Goal: Navigation & Orientation: Find specific page/section

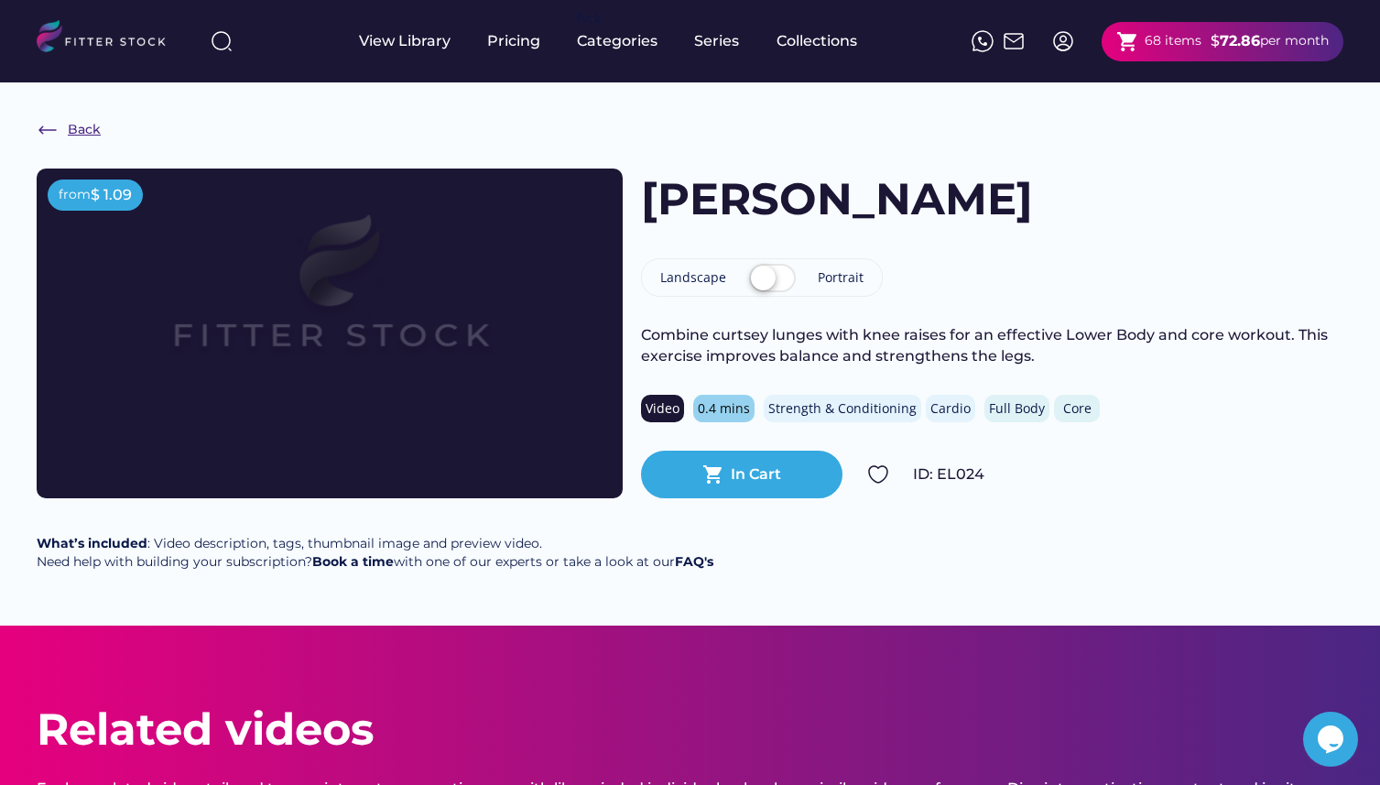
click at [74, 131] on div "Back" at bounding box center [84, 130] width 33 height 18
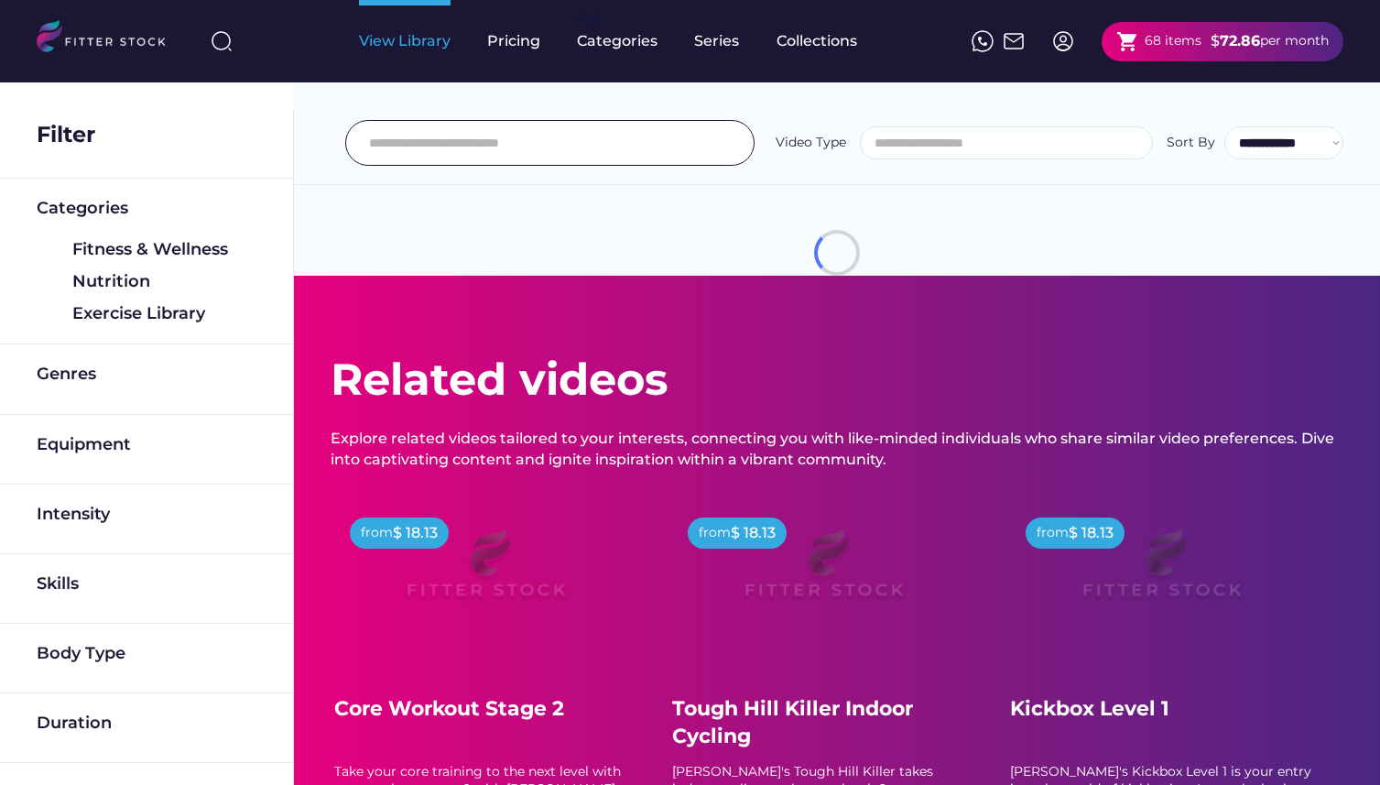
select select
select select "**********"
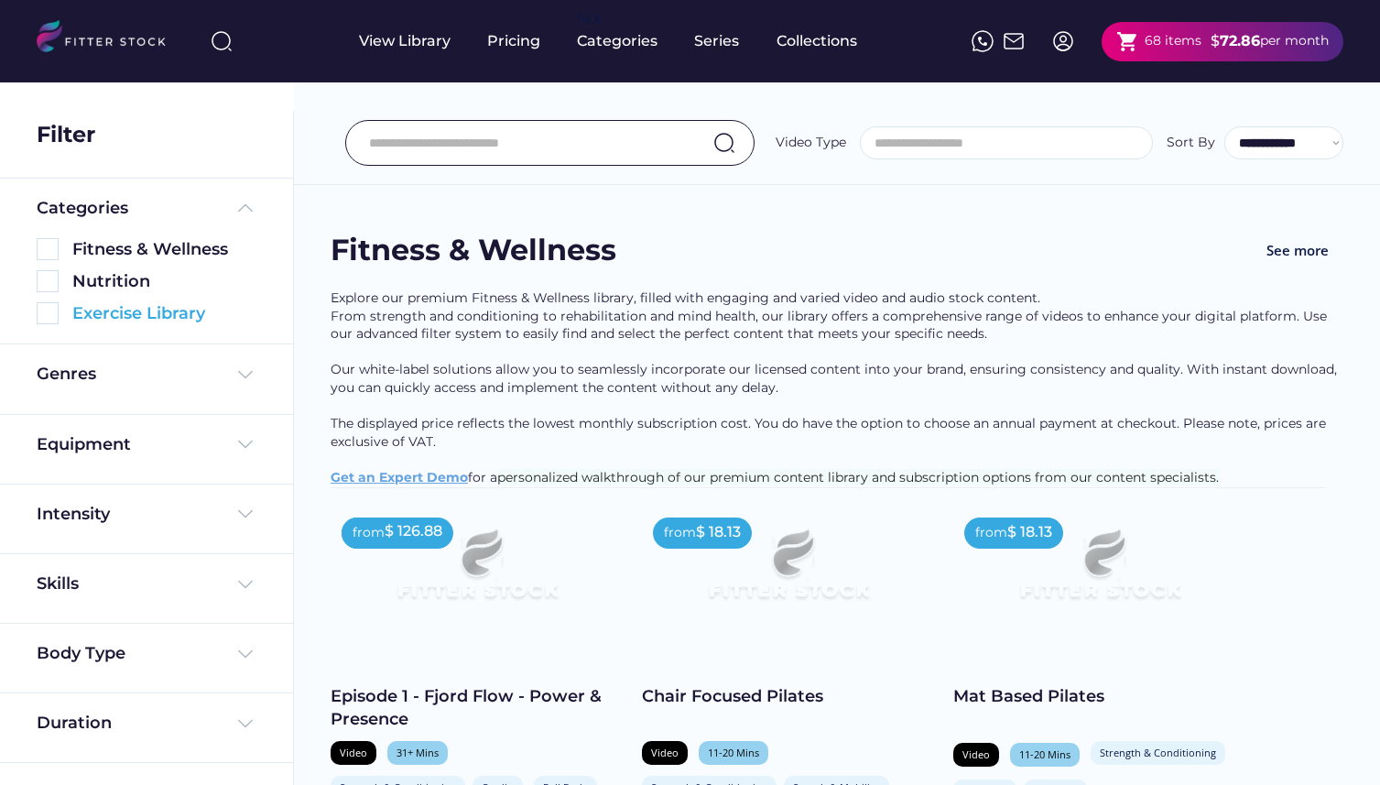
click at [125, 313] on div "Exercise Library" at bounding box center [164, 313] width 184 height 23
click at [44, 311] on img at bounding box center [48, 313] width 22 height 22
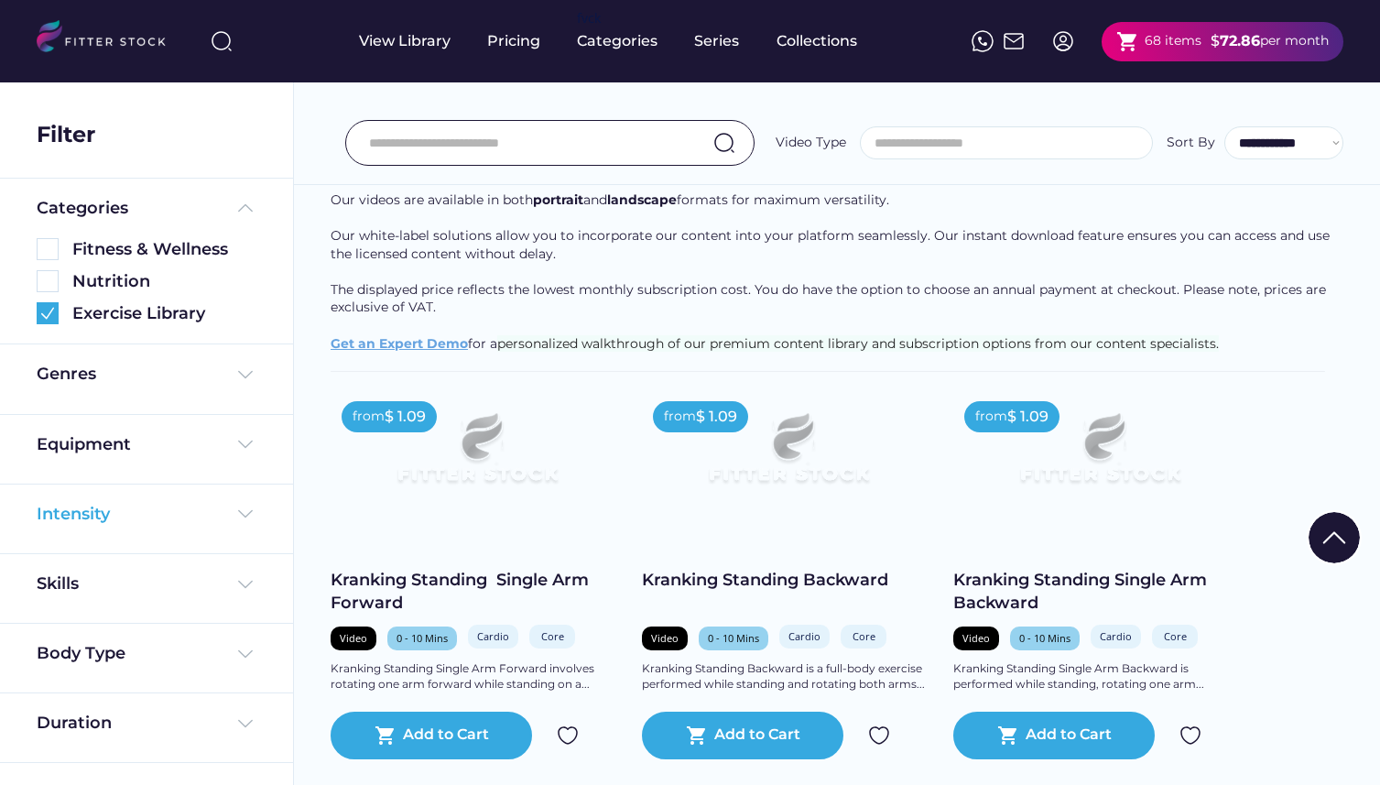
scroll to position [239, 0]
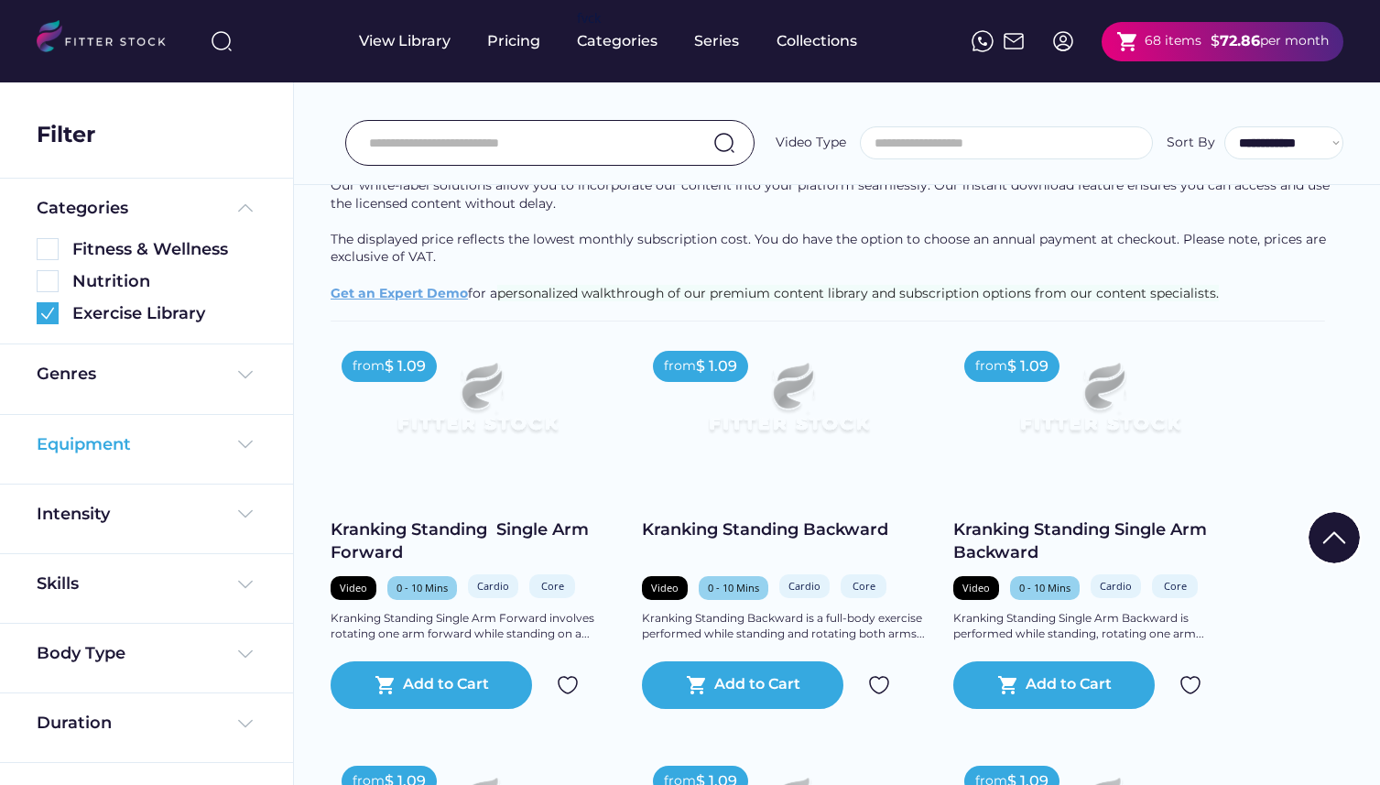
click at [176, 434] on div "Equipment" at bounding box center [147, 444] width 220 height 23
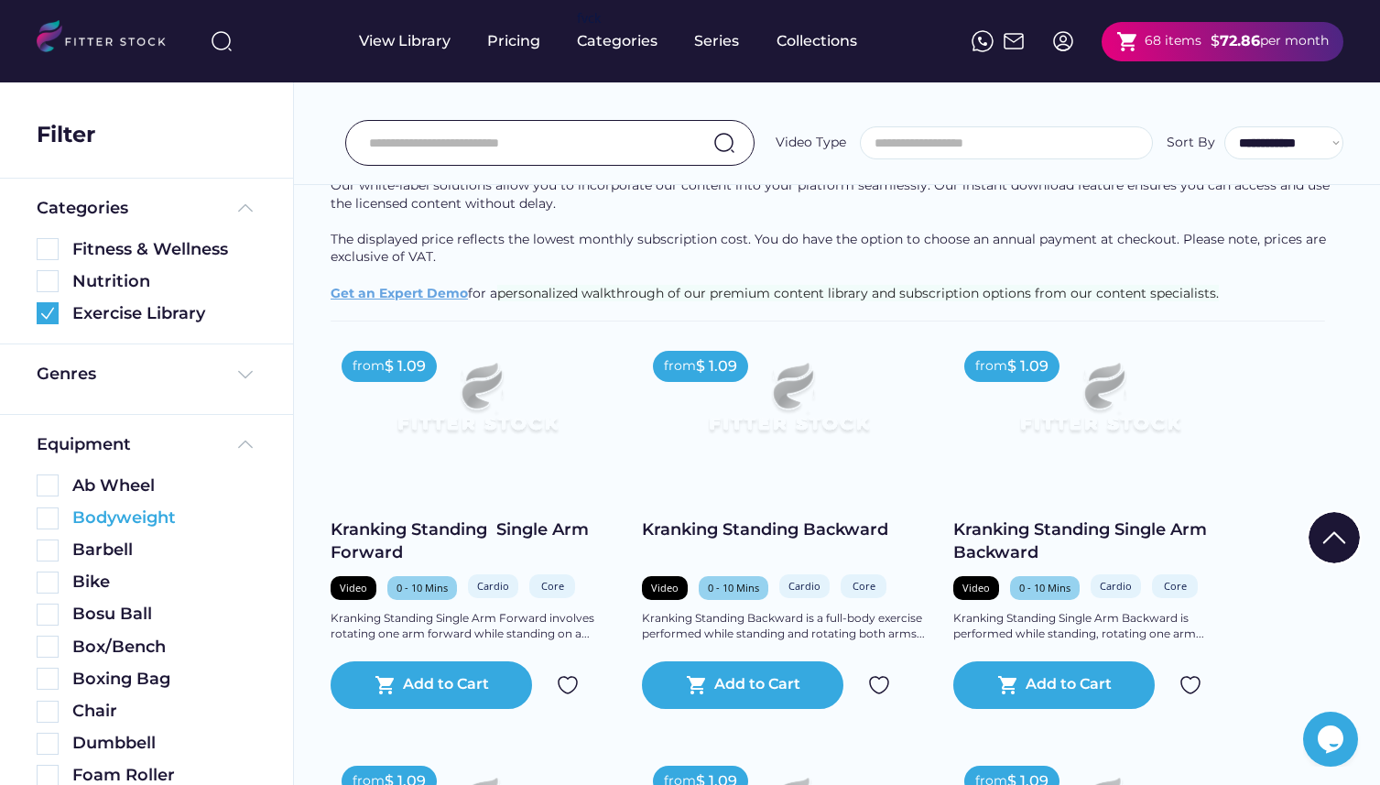
scroll to position [0, 0]
click at [79, 522] on div "Bodyweight" at bounding box center [164, 517] width 184 height 23
click at [47, 516] on img at bounding box center [48, 518] width 22 height 22
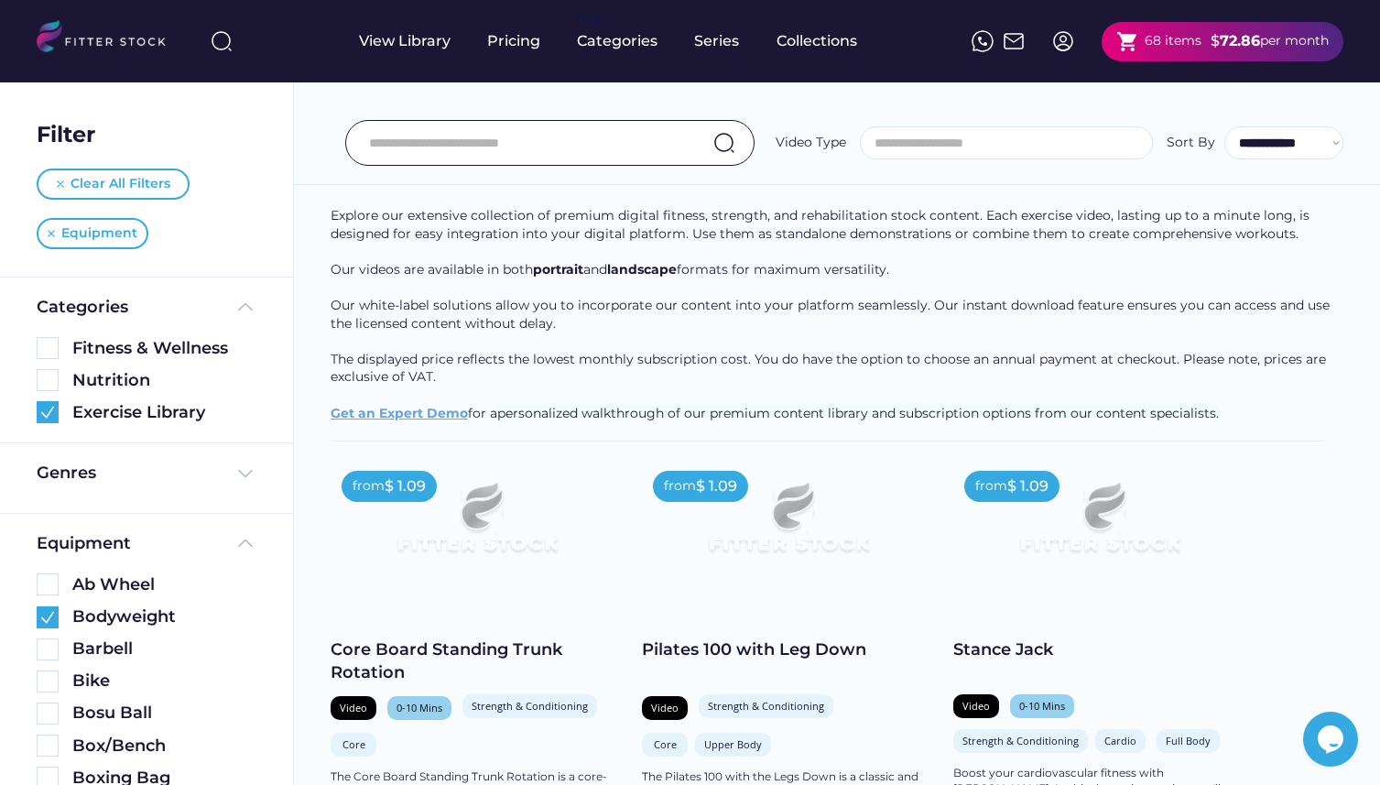
scroll to position [39, 0]
